Goal: Task Accomplishment & Management: Manage account settings

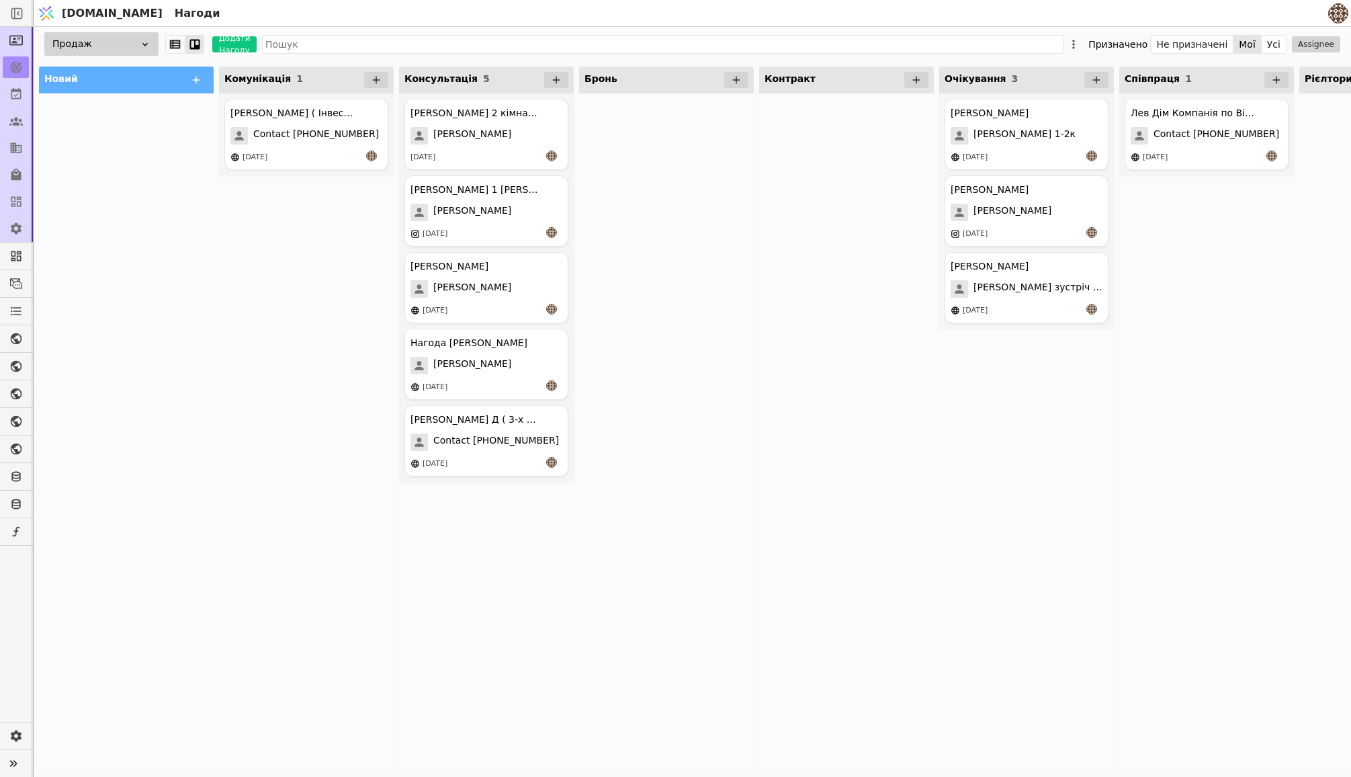
click at [372, 80] on icon at bounding box center [376, 80] width 12 height 12
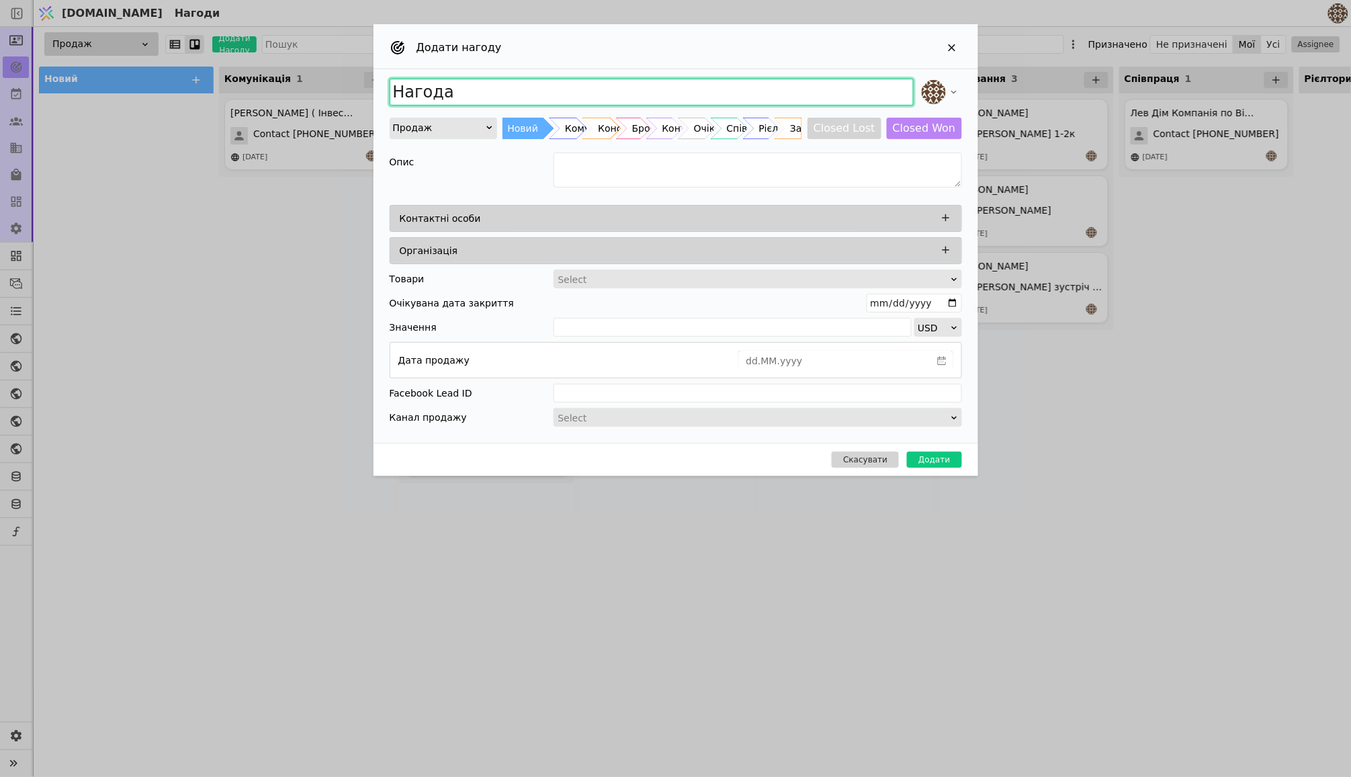
click at [478, 92] on input "Нагода" at bounding box center [652, 92] width 524 height 27
type input "[PERSON_NAME]"
type input "[PERSON_NAME] ( [GEOGRAPHIC_DATA] ) інвестиція"
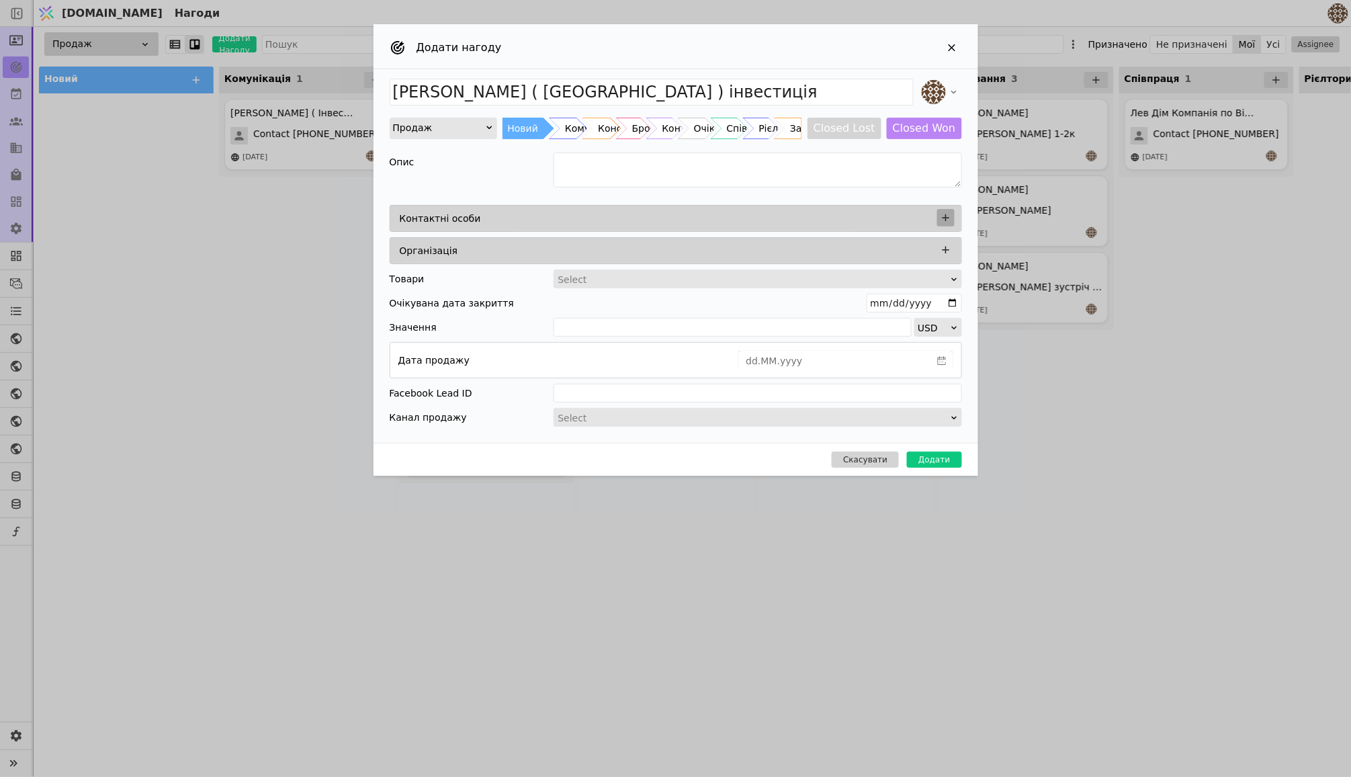
click at [944, 216] on icon "Add Opportunity" at bounding box center [946, 218] width 12 height 12
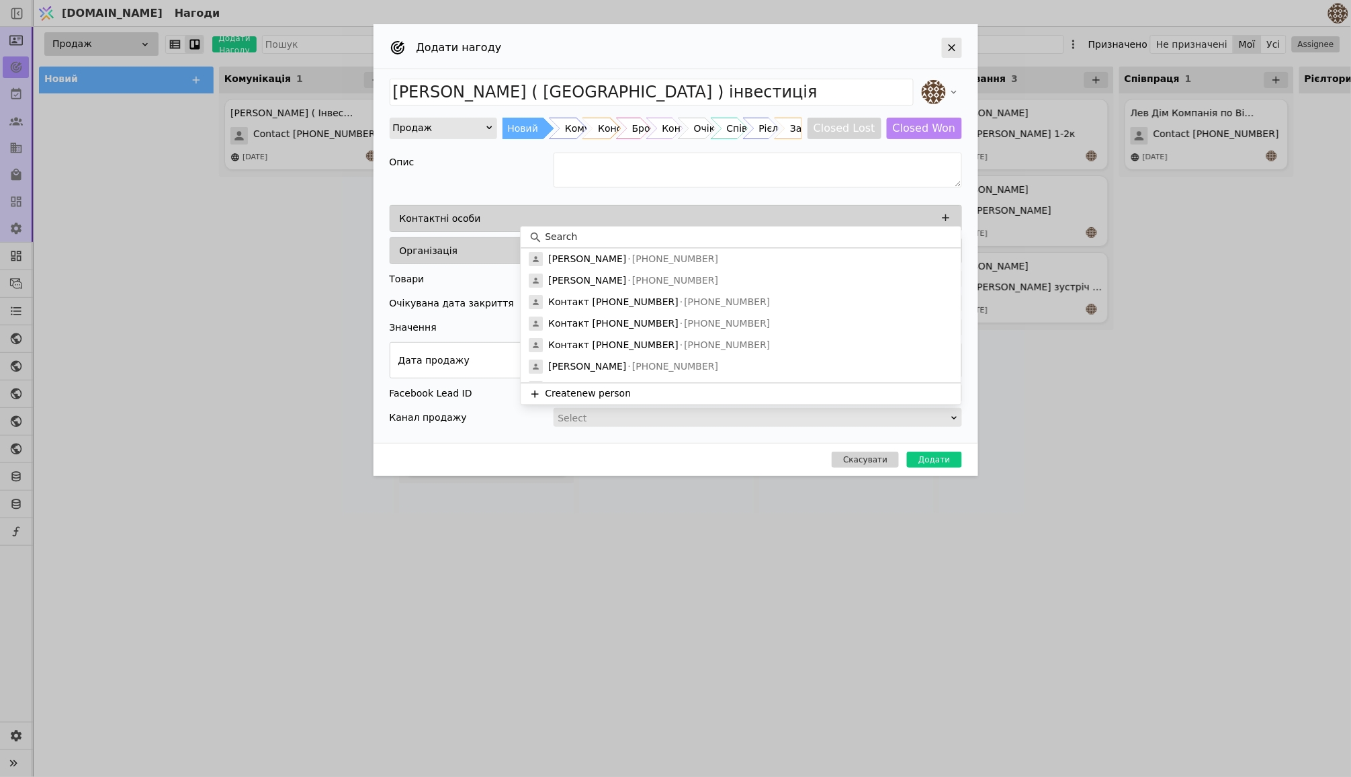
click at [950, 50] on icon "Add Opportunity" at bounding box center [951, 47] width 7 height 7
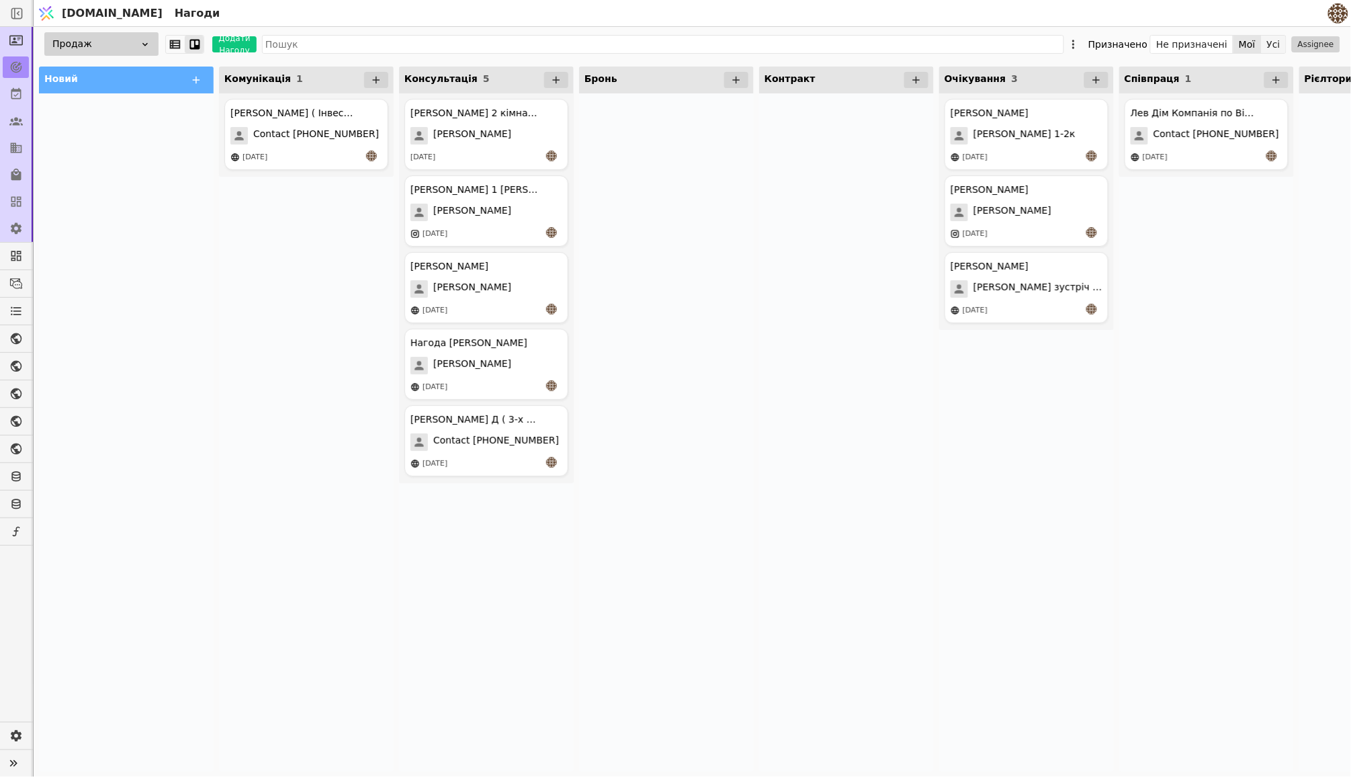
click at [1274, 45] on button "Усі" at bounding box center [1274, 44] width 24 height 19
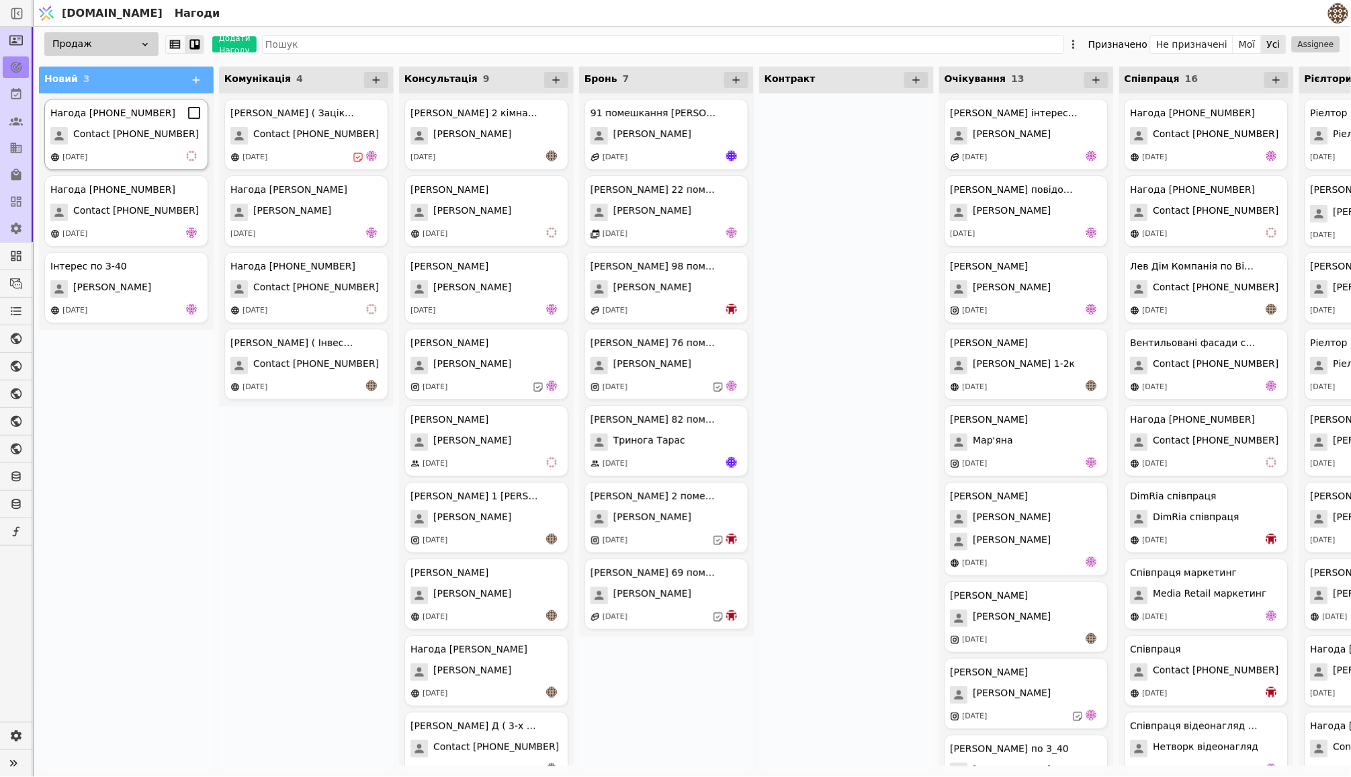
click at [159, 124] on div "Нагода [PHONE_NUMBER] Contact [PHONE_NUMBER] [DATE]" at bounding box center [126, 134] width 164 height 71
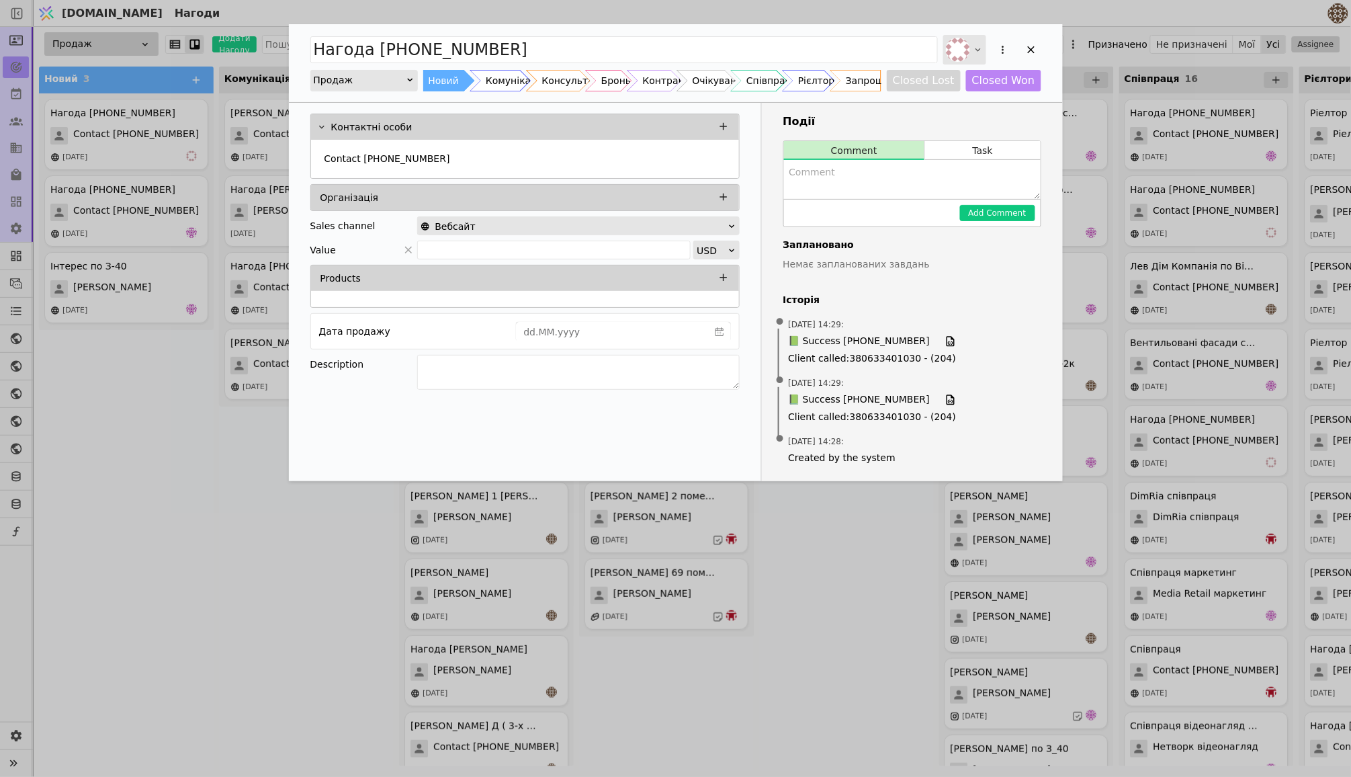
click at [981, 48] on icon "Add Opportunity" at bounding box center [978, 49] width 11 height 11
click at [953, 128] on span "[PERSON_NAME][EMAIL_ADDRESS][DOMAIN_NAME]" at bounding box center [968, 130] width 101 height 14
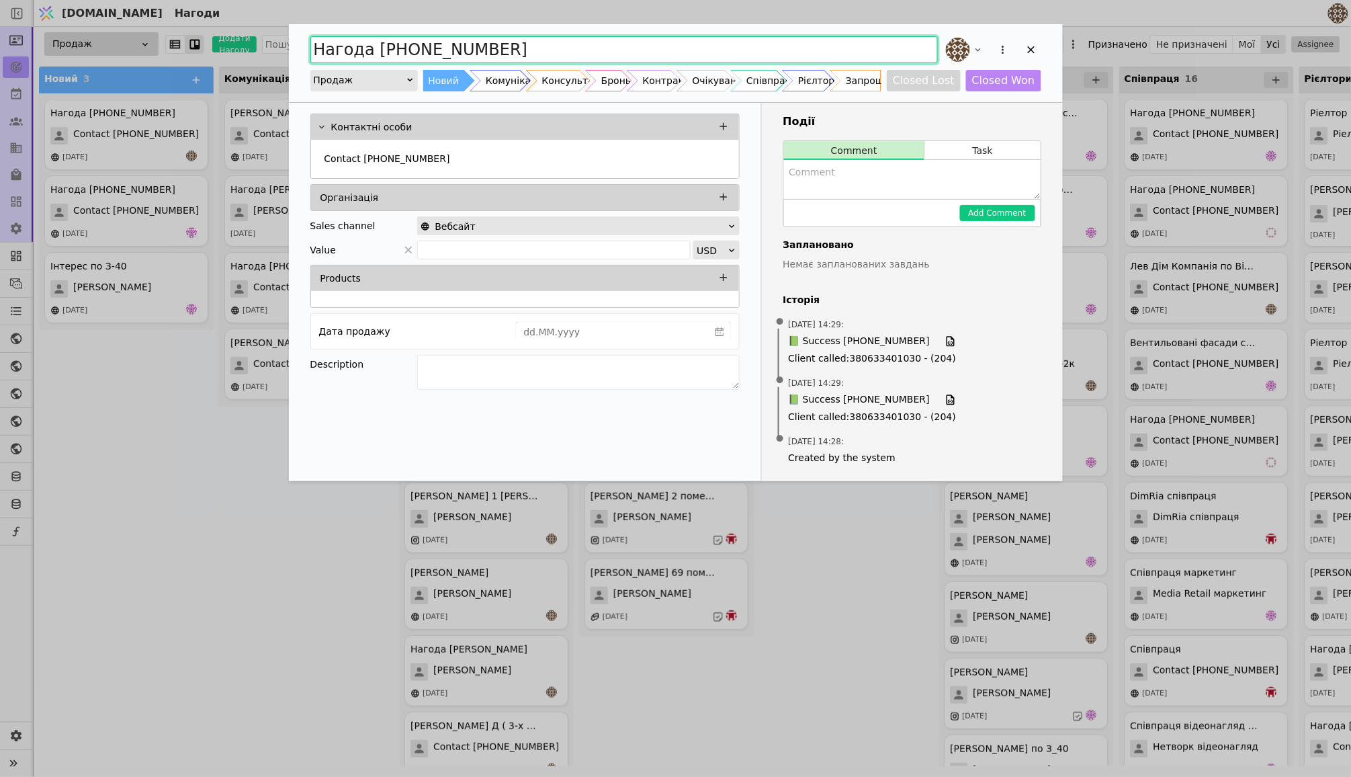
drag, startPoint x: 500, startPoint y: 46, endPoint x: 326, endPoint y: 46, distance: 174.7
click at [326, 46] on input "Нагода [PHONE_NUMBER]" at bounding box center [623, 49] width 627 height 27
type input "[PERSON_NAME]"
type input "[PERSON_NAME] ( [GEOGRAPHIC_DATA] )"
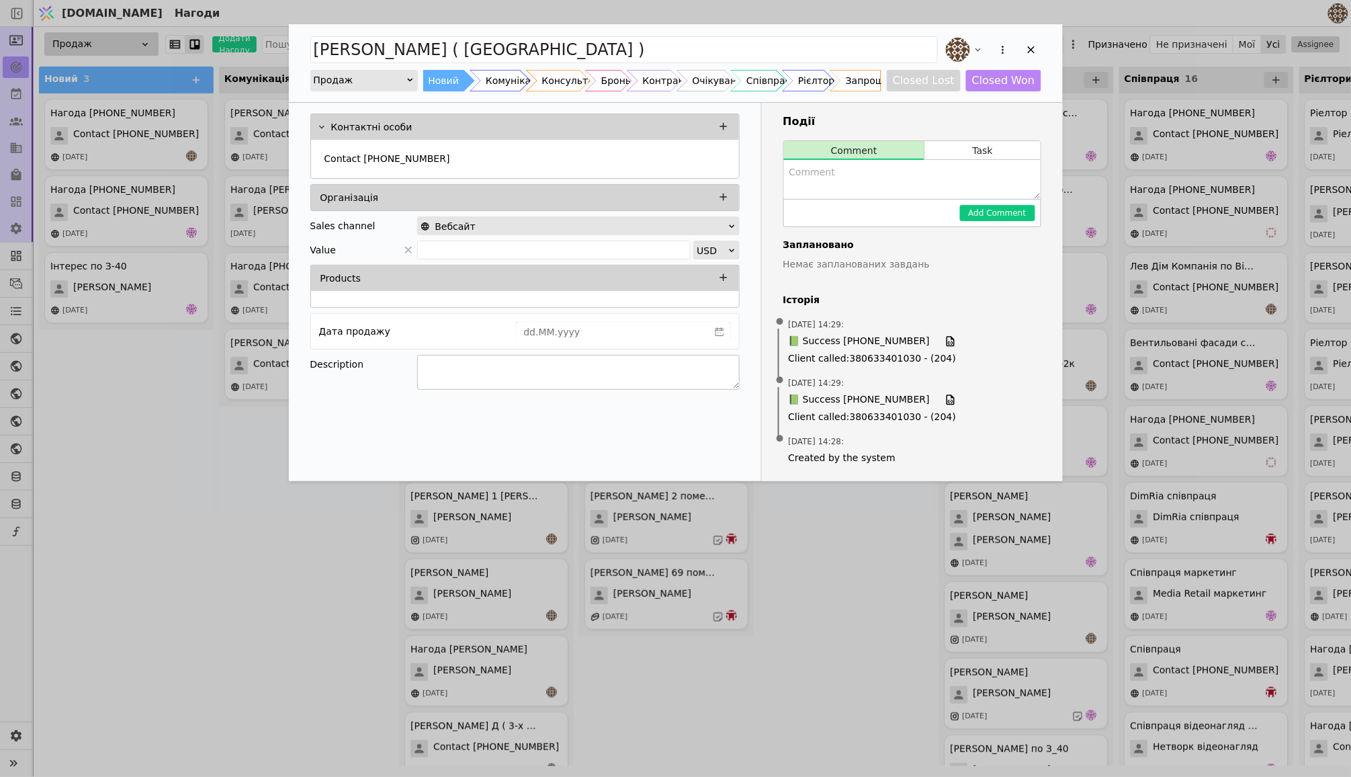
click at [459, 378] on textarea "Add Opportunity" at bounding box center [578, 372] width 322 height 35
type textarea "Цікавиться інвестицією однокімнатних квартир Скинув інформацію у Телеграм"
click at [685, 224] on div "Вебсайт" at bounding box center [574, 226] width 307 height 19
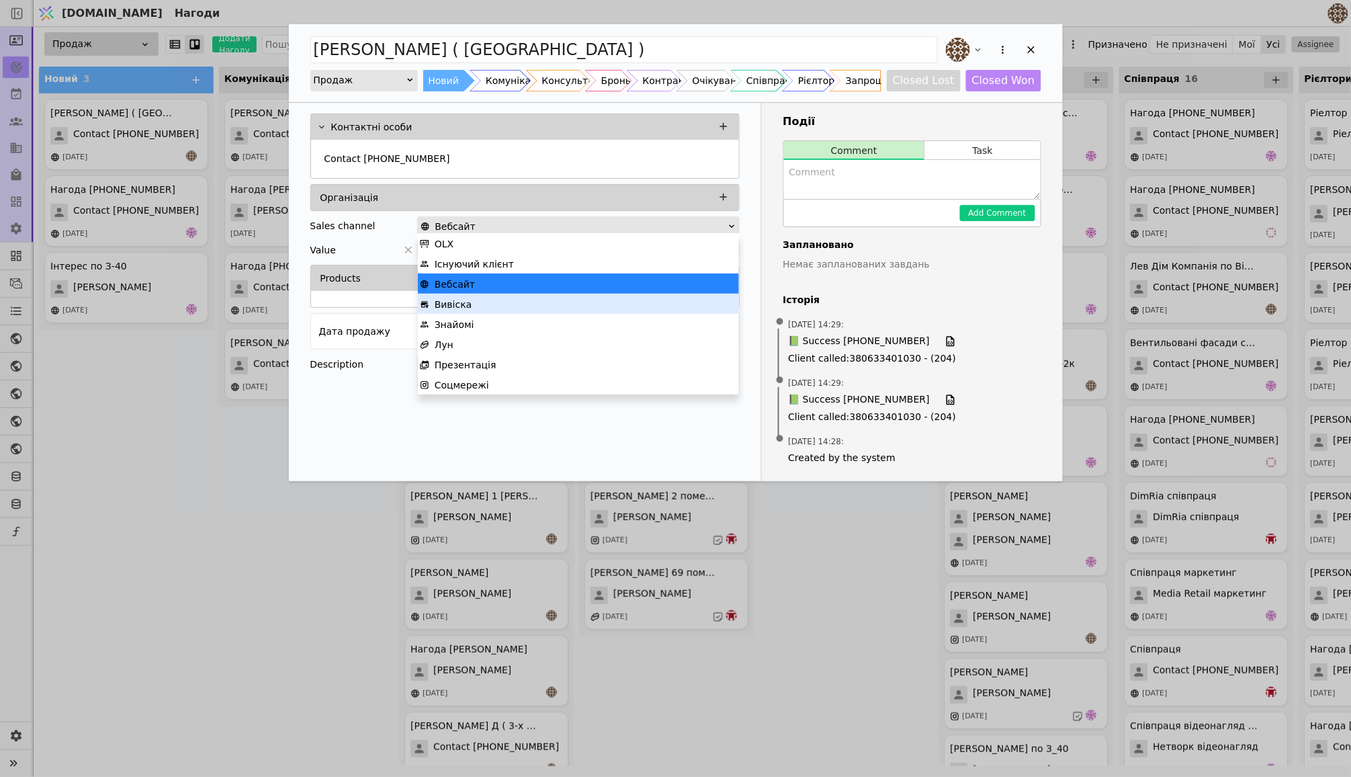
click at [481, 308] on div "Вивіска" at bounding box center [578, 304] width 317 height 20
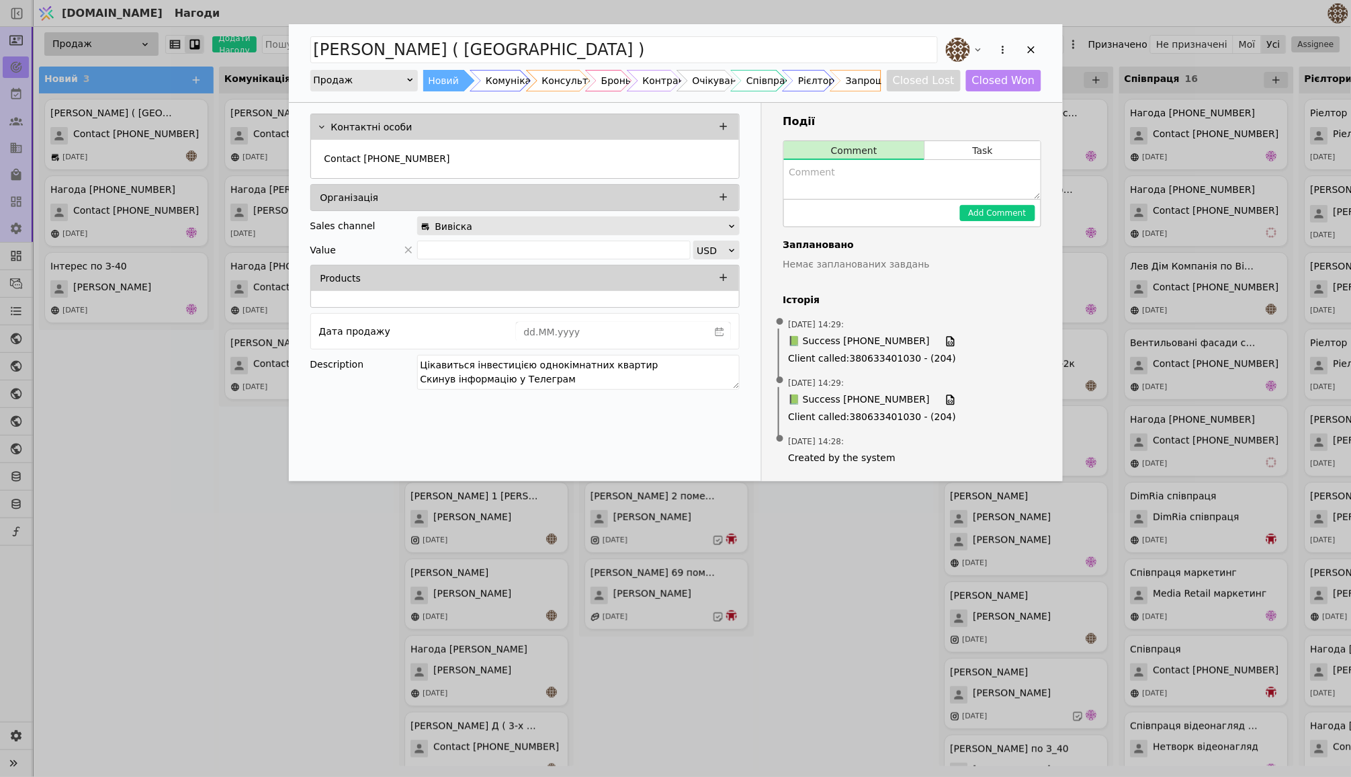
click at [669, 448] on div "Контактні особи Contact [PHONE_NUMBER] Організація Sales channel Вивіска Value …" at bounding box center [525, 292] width 473 height 378
click at [1033, 48] on icon "Add Opportunity" at bounding box center [1031, 50] width 12 height 12
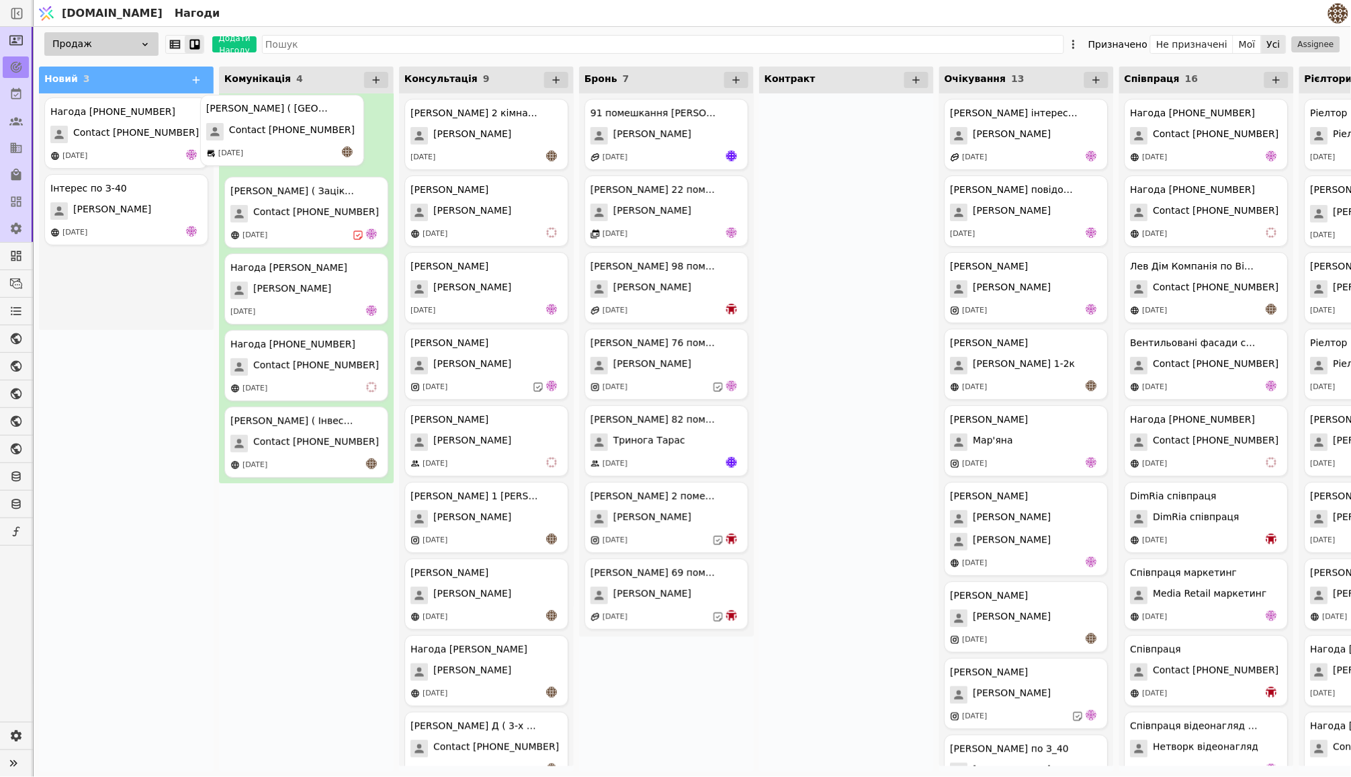
drag, startPoint x: 148, startPoint y: 150, endPoint x: 311, endPoint y: 147, distance: 162.6
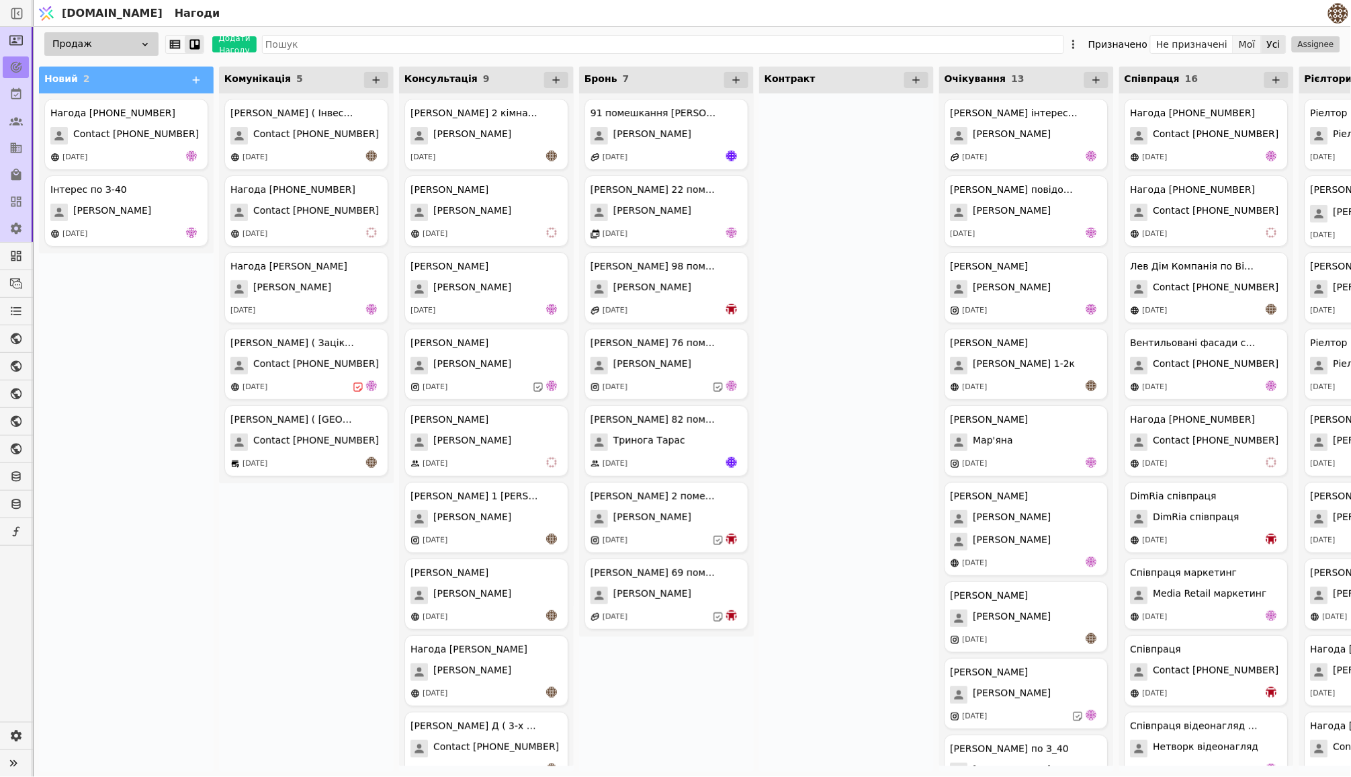
click at [1256, 44] on button "Мої" at bounding box center [1247, 44] width 28 height 19
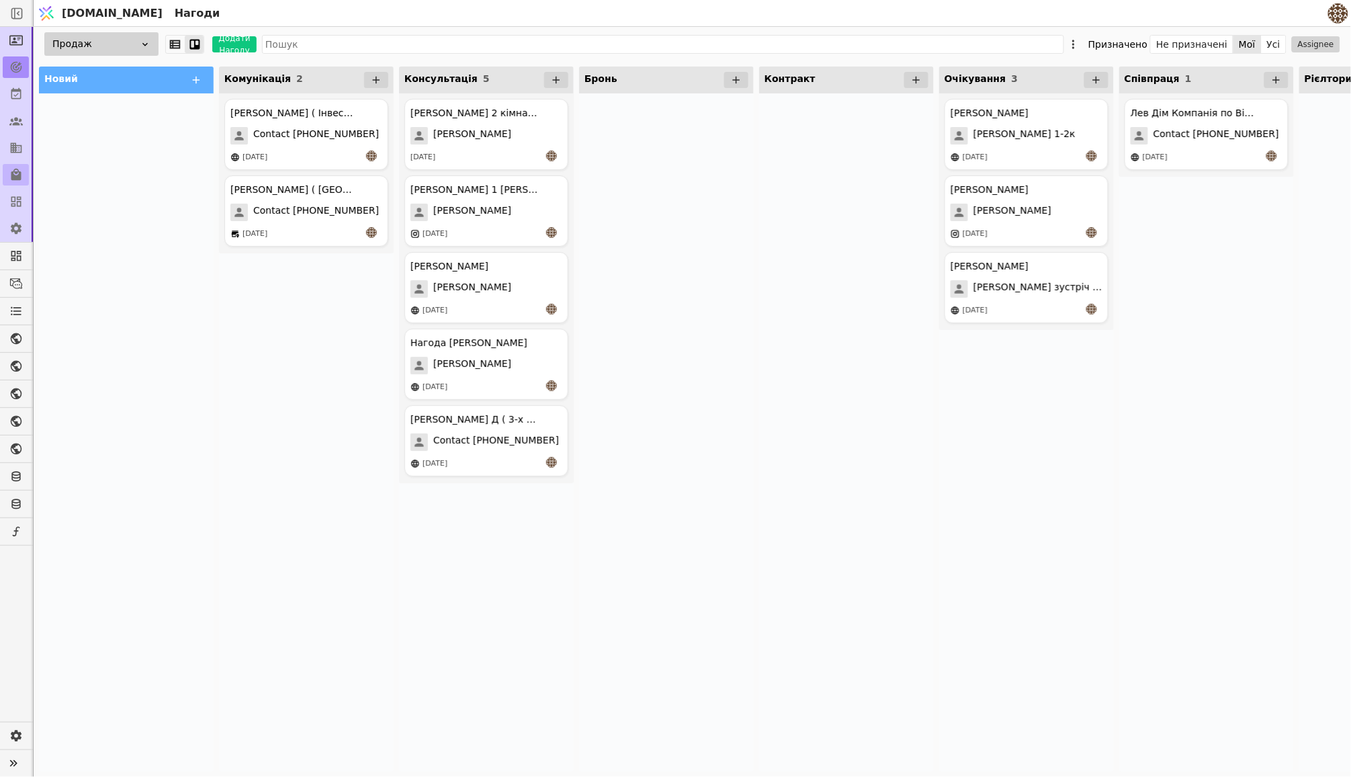
click at [7, 175] on link at bounding box center [16, 174] width 26 height 21
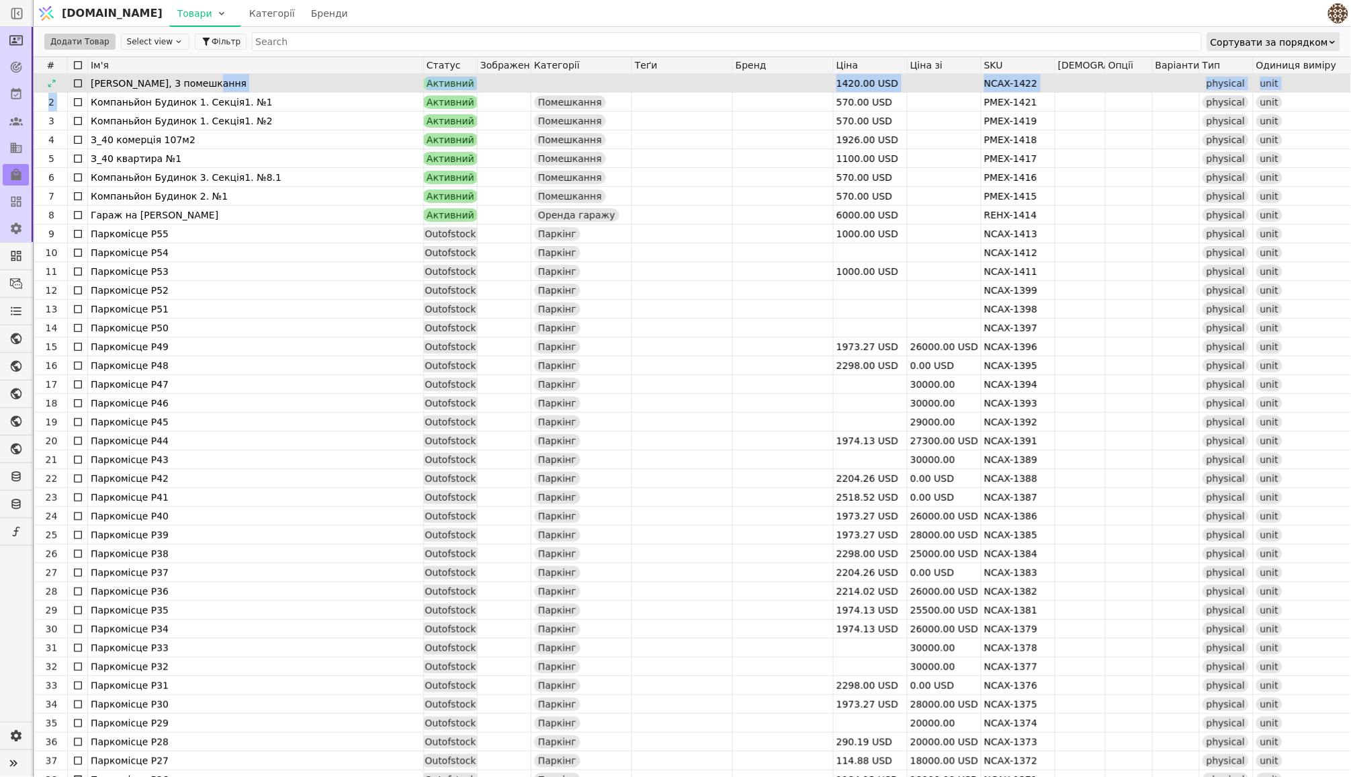
drag, startPoint x: 252, startPoint y: 92, endPoint x: 252, endPoint y: 83, distance: 9.4
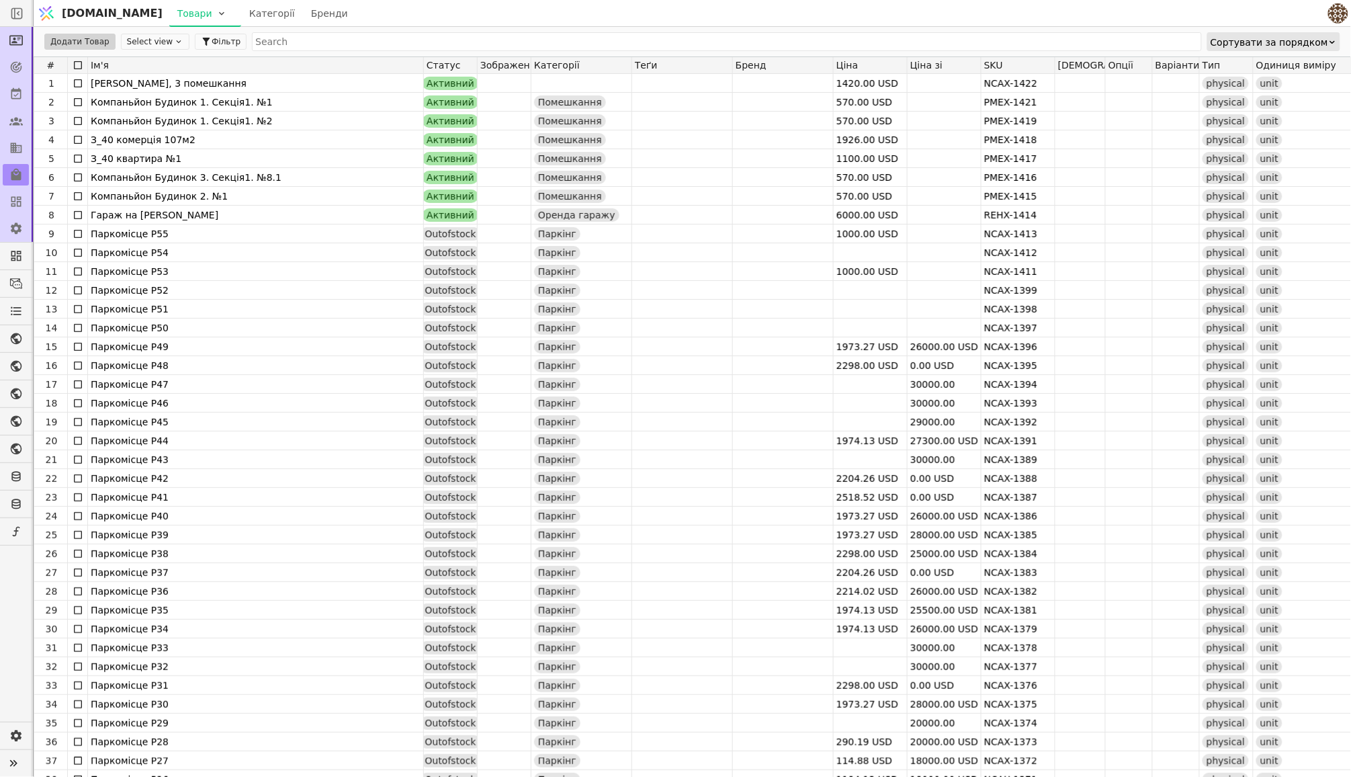
click at [247, 69] on div "Ім'я" at bounding box center [256, 65] width 336 height 16
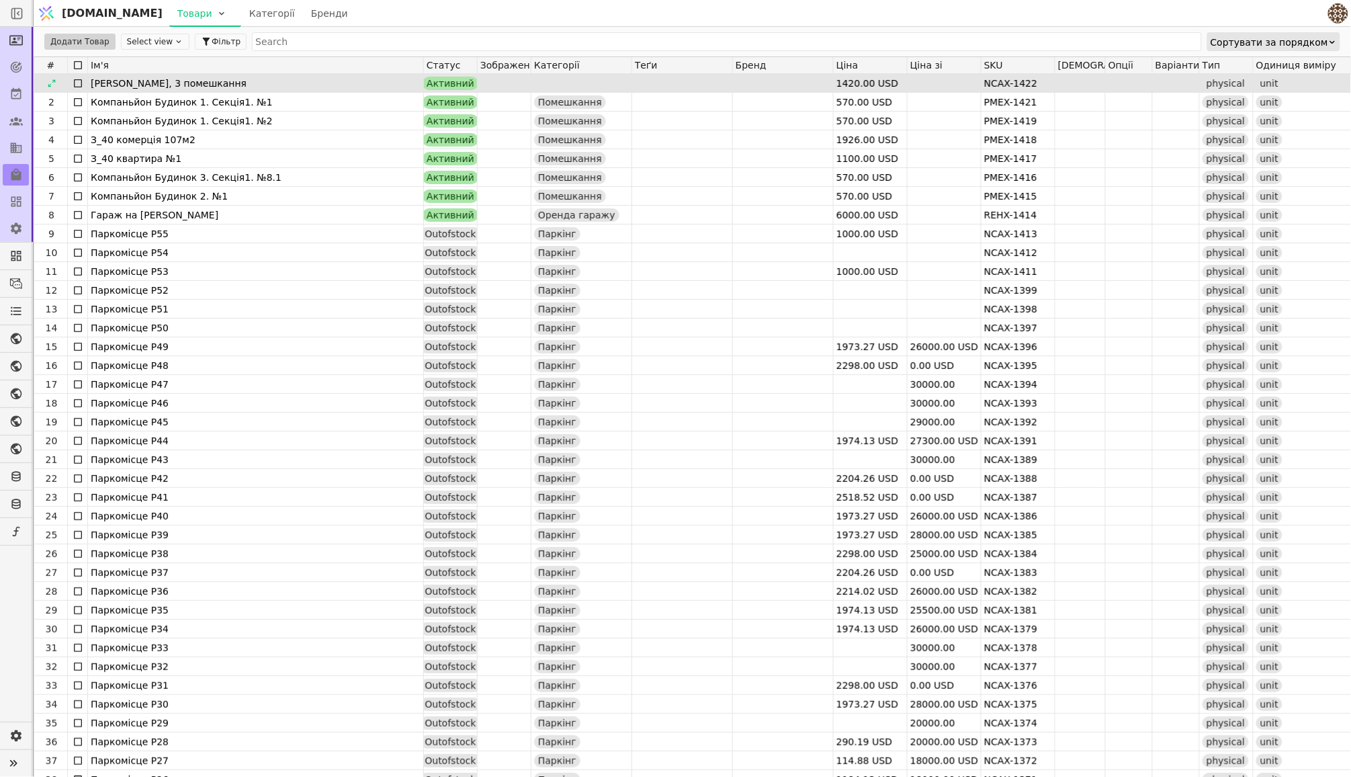
click at [247, 77] on div "[PERSON_NAME], 3 помешкання" at bounding box center [256, 83] width 330 height 19
click at [263, 78] on div "[PERSON_NAME], 3 помешкання" at bounding box center [256, 83] width 330 height 19
click at [52, 82] on icon at bounding box center [51, 82] width 7 height 7
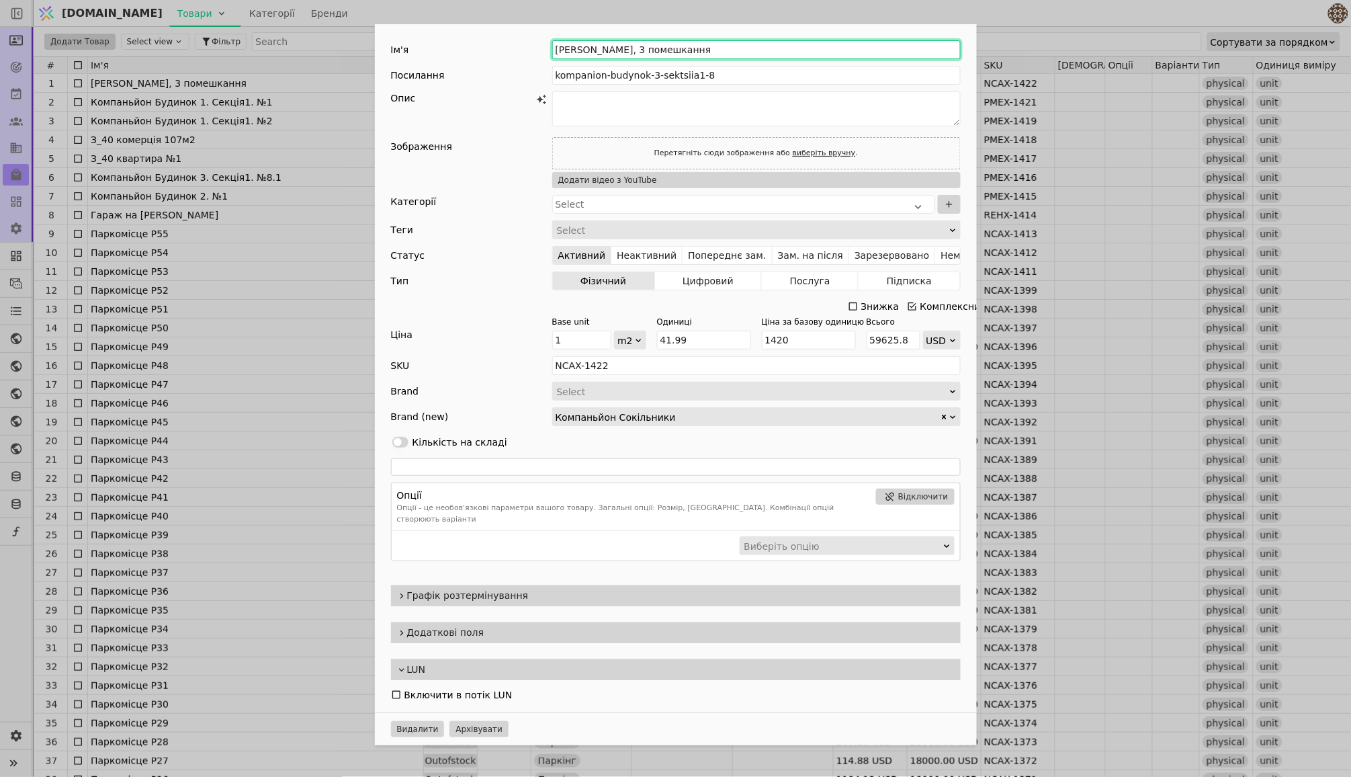
click at [615, 50] on input "[PERSON_NAME], 3 помешкання" at bounding box center [756, 49] width 408 height 19
type input "[PERSON_NAME], 12 помешкання"
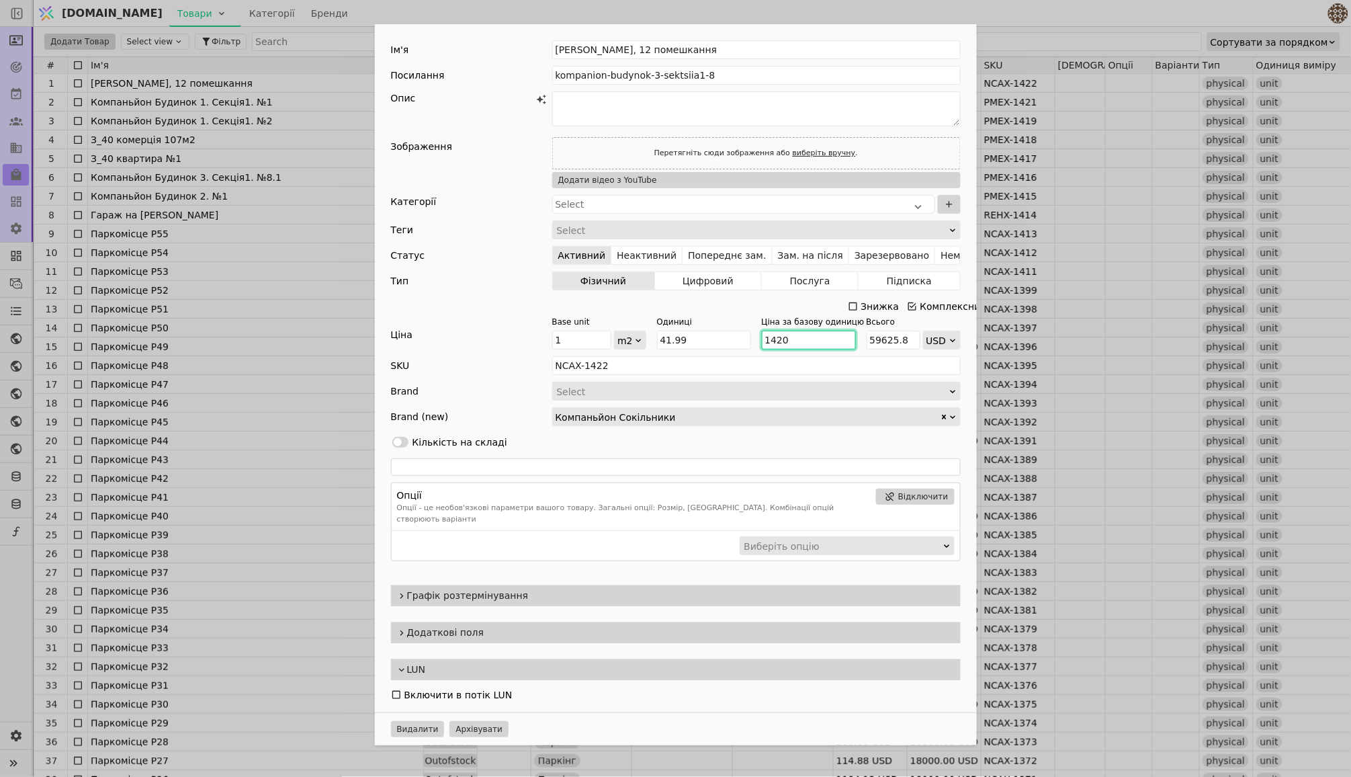
click at [799, 337] on input "1420" at bounding box center [809, 340] width 94 height 19
type input "142"
type input "5962.58"
type input "14"
type input "587.86"
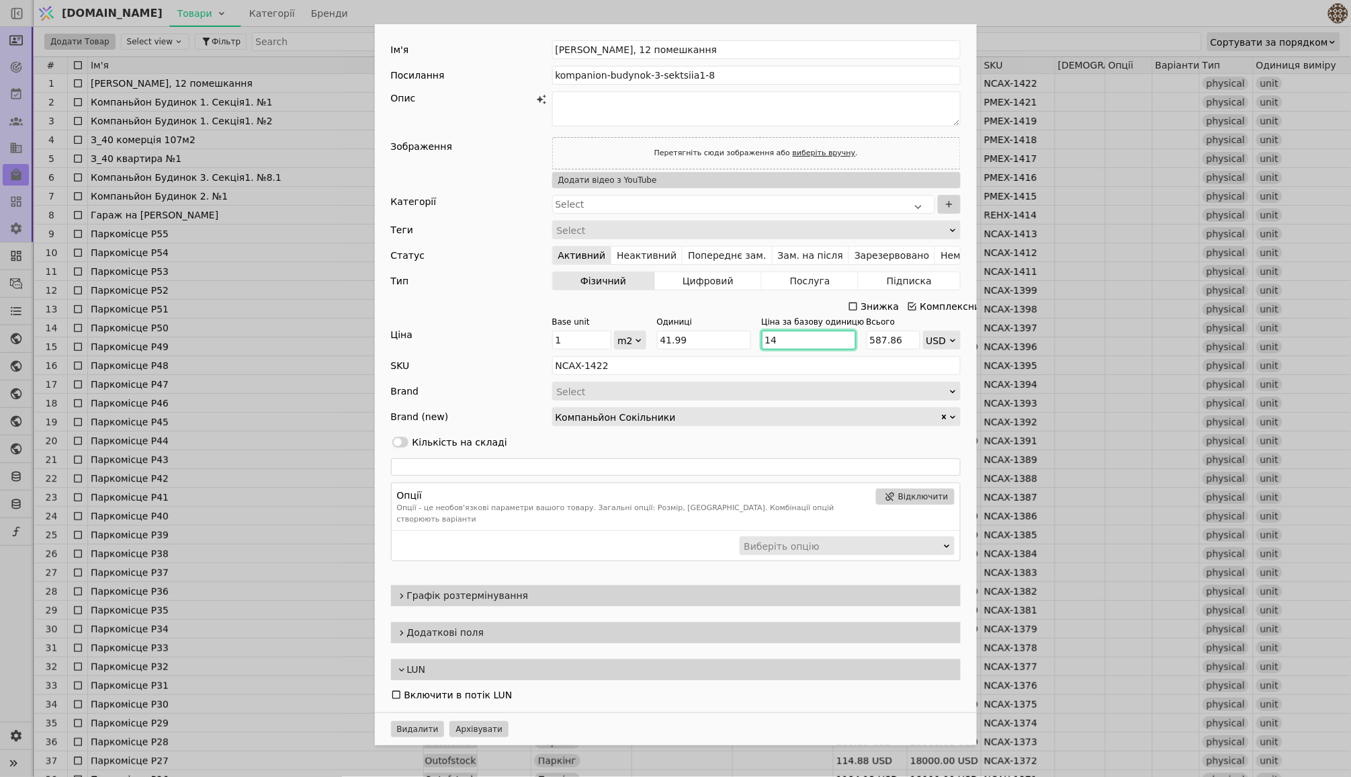
type input "145"
type input "6088.55"
type input "1450"
type input "60885.5"
type input "1450"
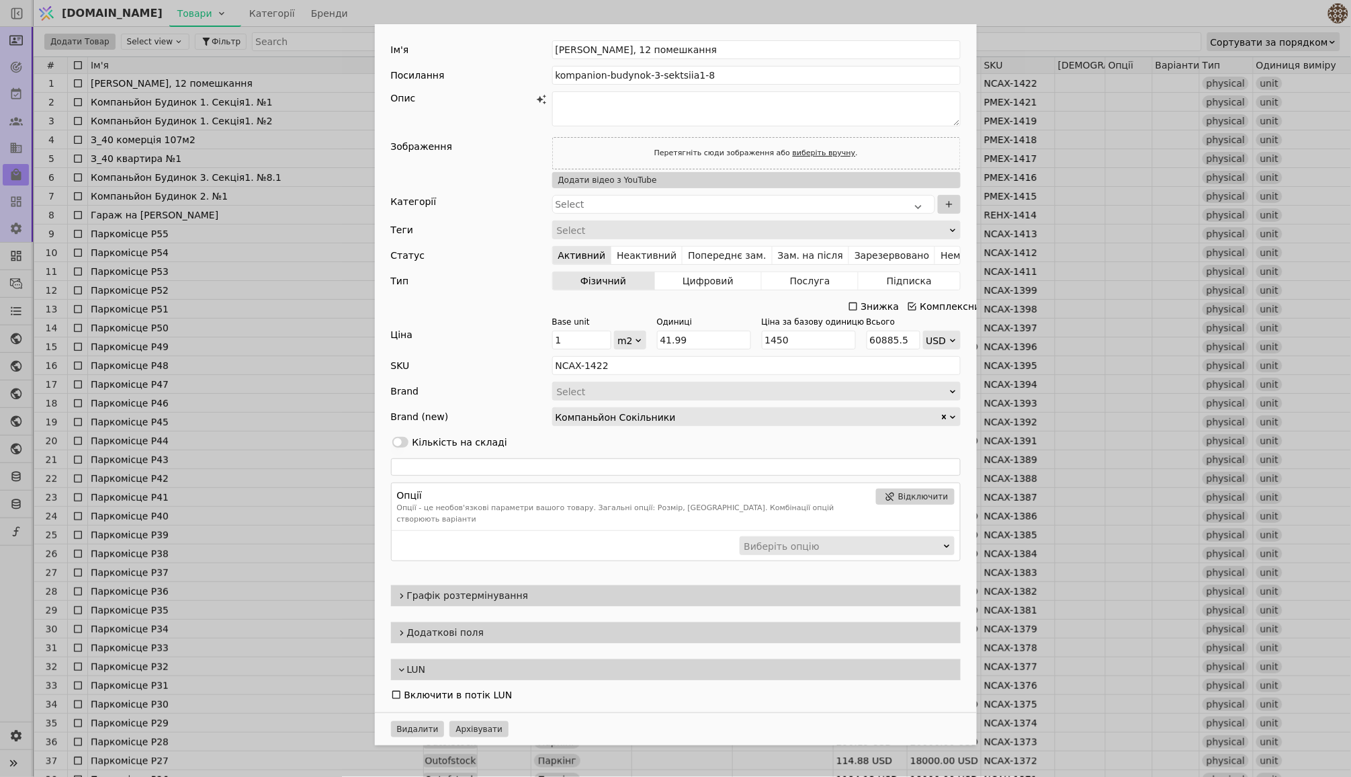
click at [443, 588] on span "Графік розтермінування" at bounding box center [681, 595] width 548 height 14
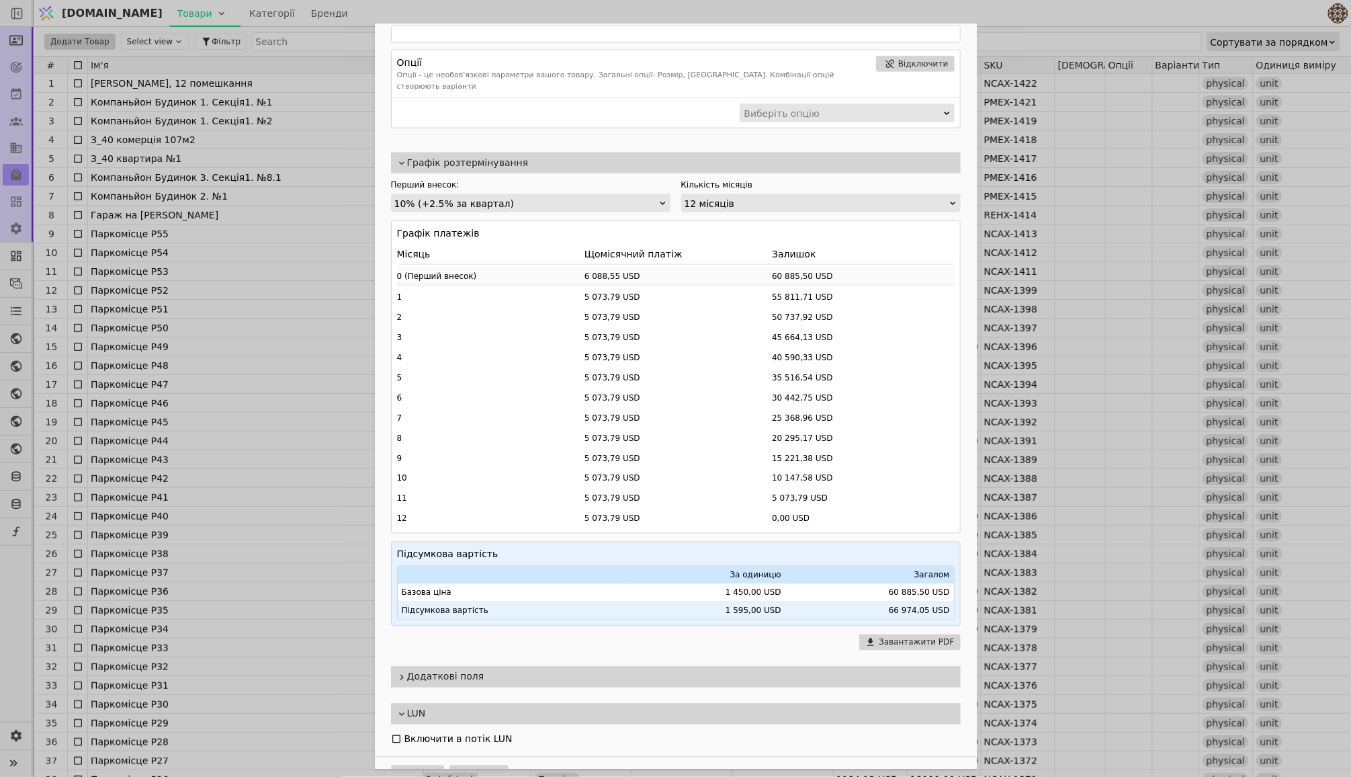
scroll to position [435, 0]
click at [691, 192] on div "12 місяців" at bounding box center [817, 201] width 264 height 19
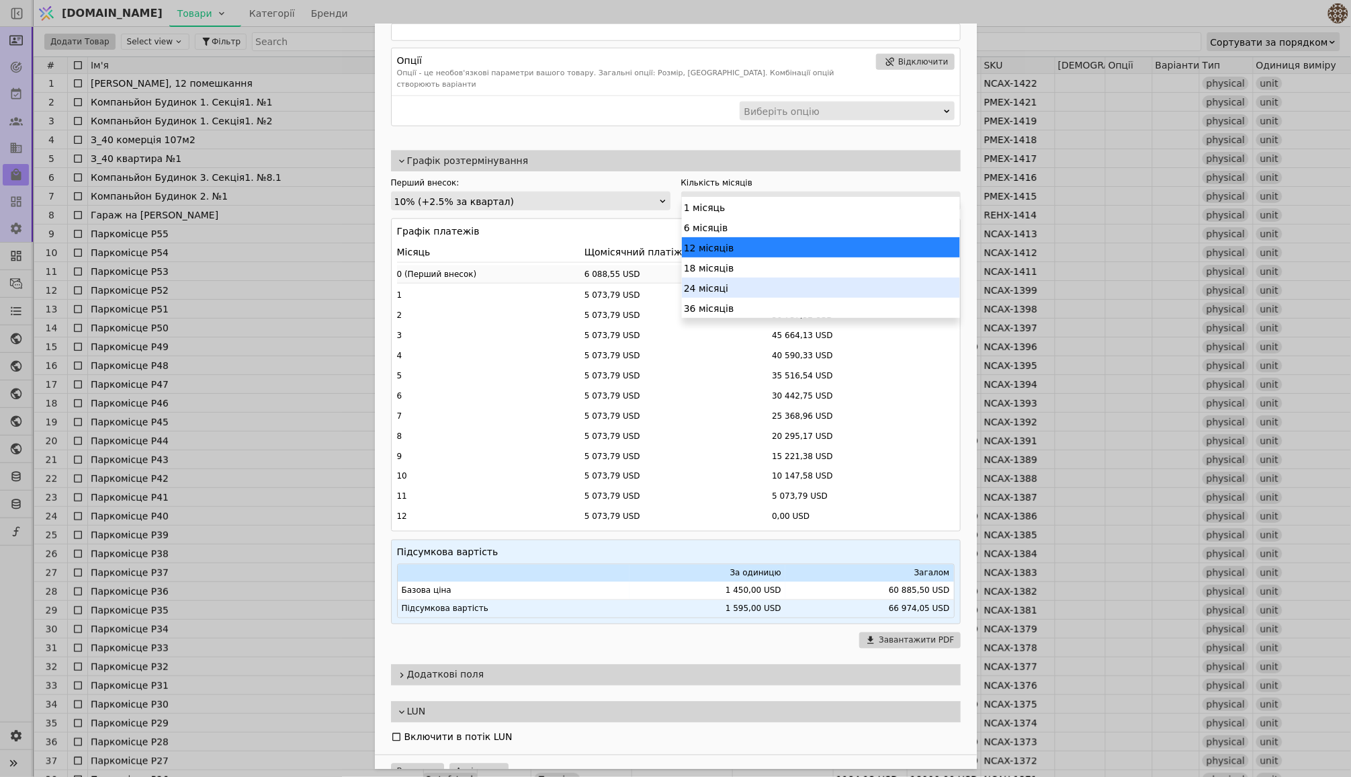
click at [735, 285] on div "24 місяці" at bounding box center [821, 287] width 278 height 20
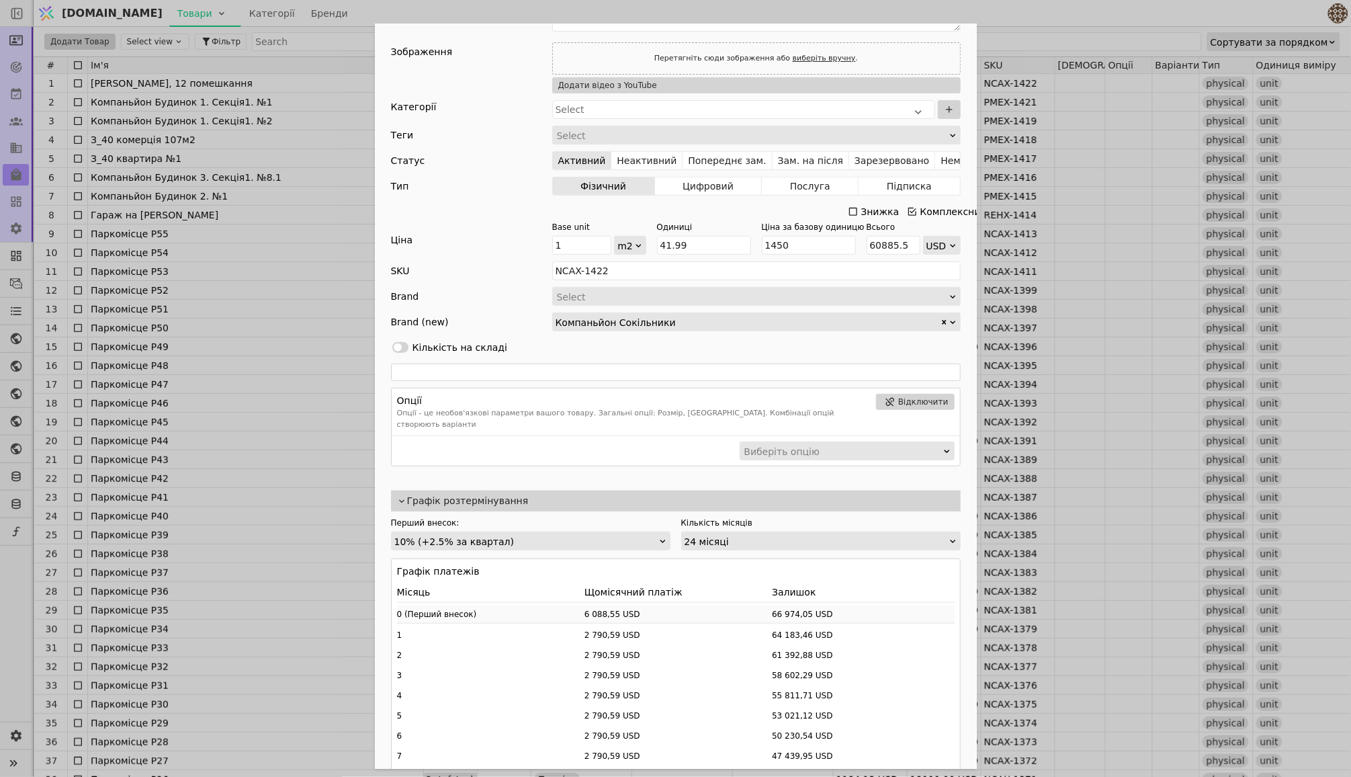
scroll to position [128, 0]
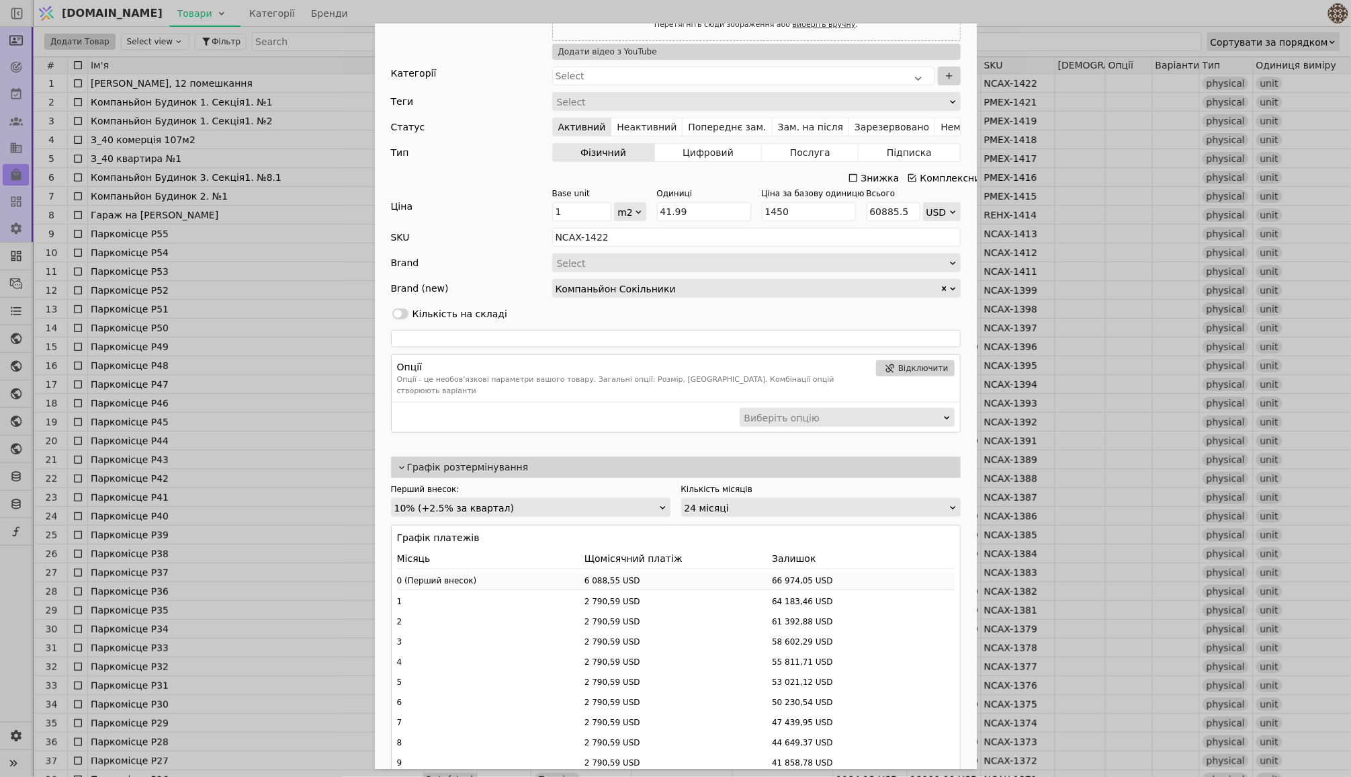
click at [462, 498] on div "10% (+2.5% за квартал)" at bounding box center [526, 507] width 264 height 19
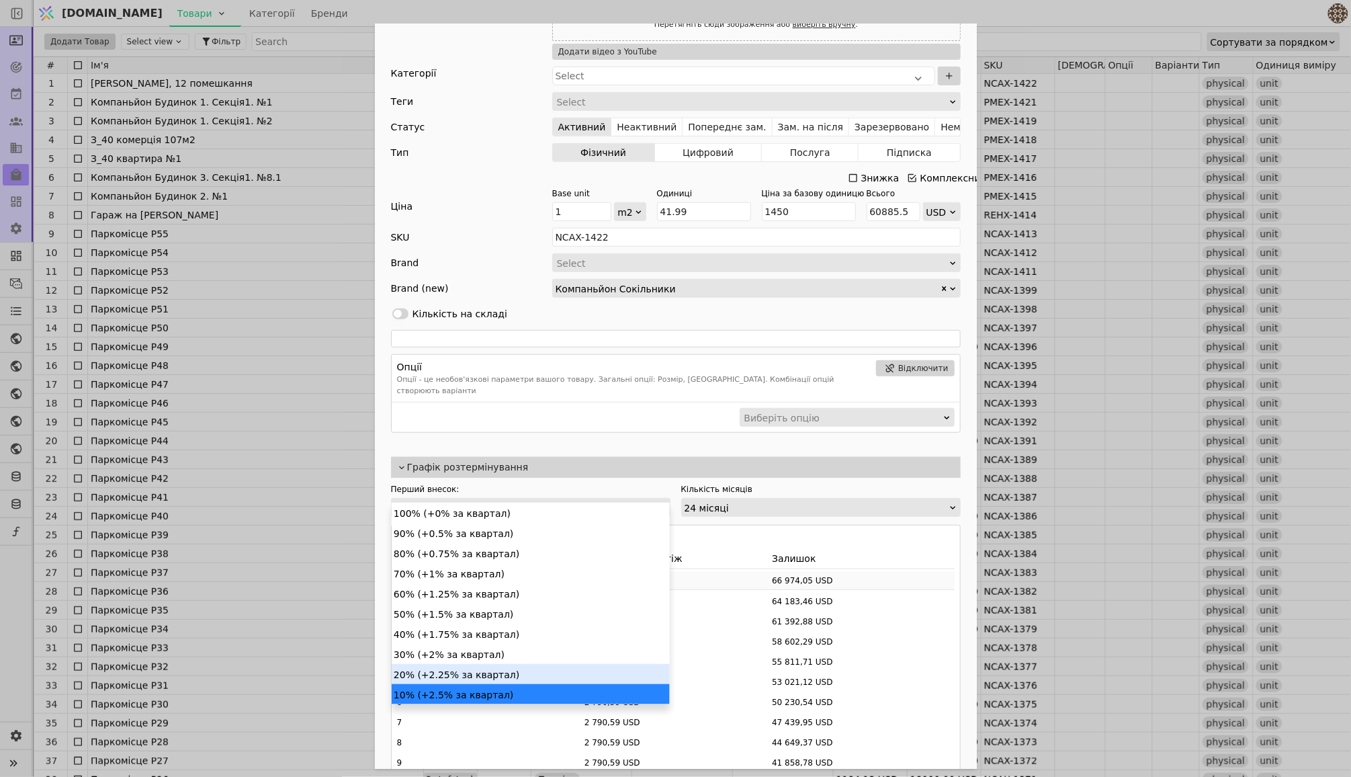
click at [456, 669] on div "20% (+2.25% за квартал)" at bounding box center [531, 674] width 278 height 20
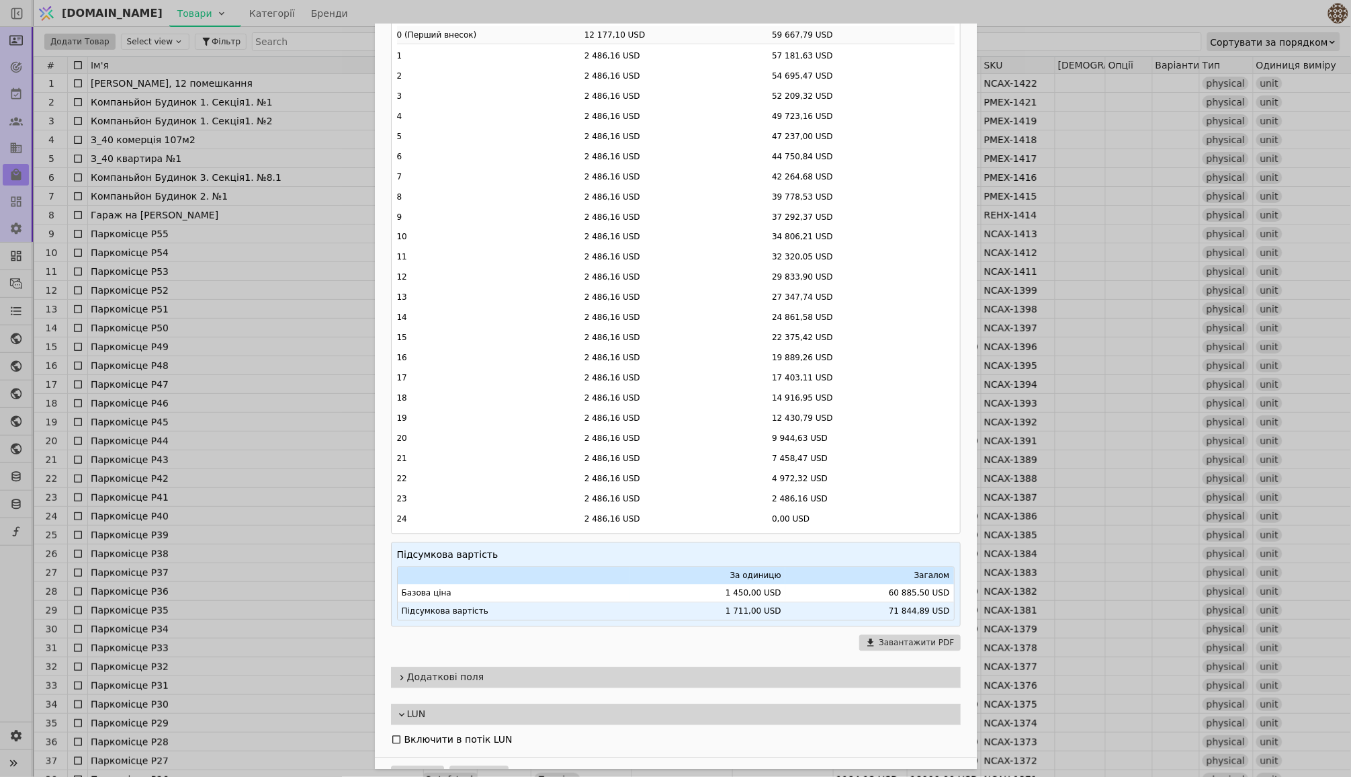
scroll to position [673, 0]
click at [893, 635] on button "Завантажити PDF" at bounding box center [909, 643] width 101 height 16
click at [1073, 151] on div "Ім'я [PERSON_NAME], 12 помешкання Посилання kompanion-budynok-3-sektsiia1-8 Опи…" at bounding box center [675, 388] width 1351 height 777
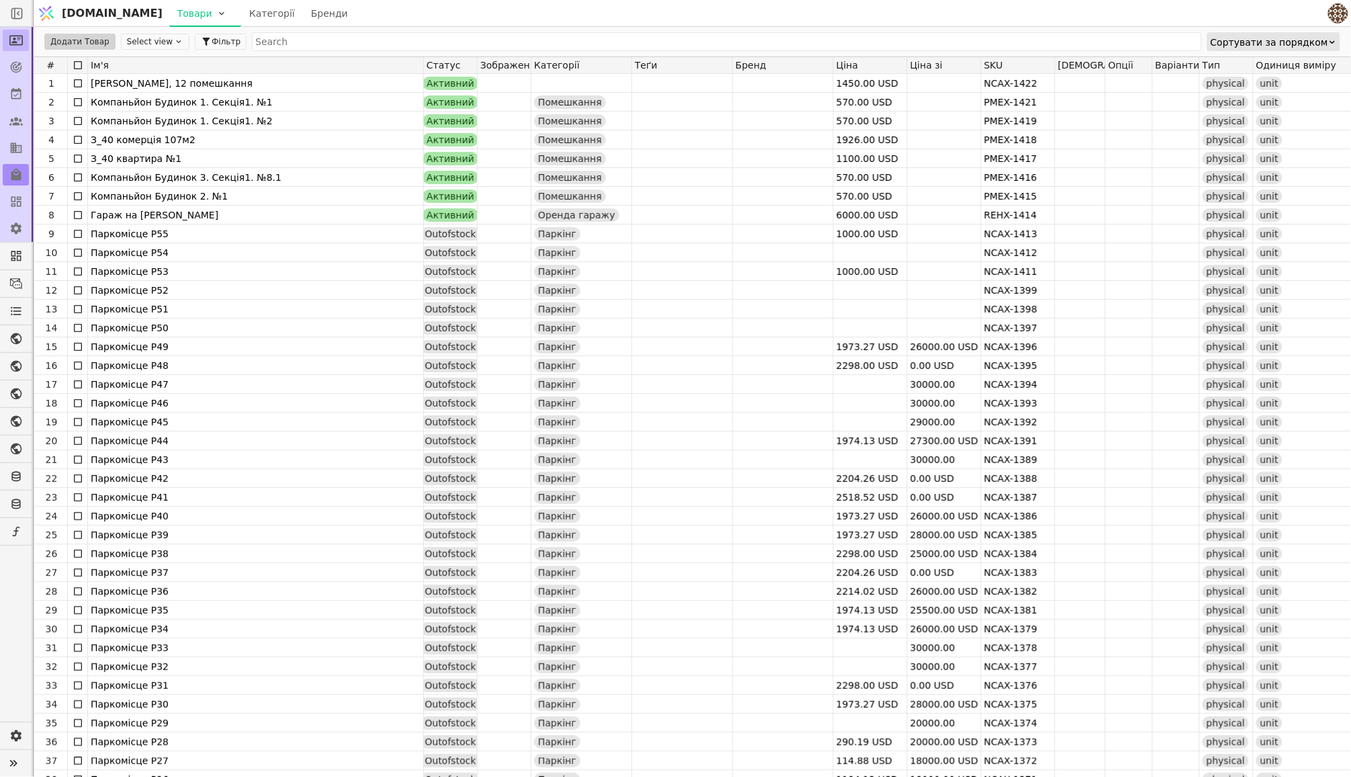
click at [11, 44] on icon at bounding box center [15, 41] width 13 height 10
